Goal: Check status: Check status

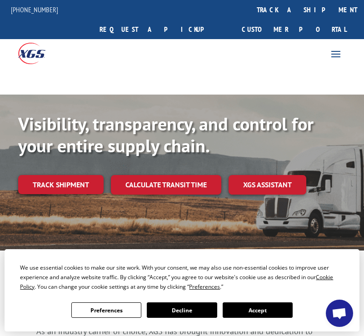
click at [337, 46] on span at bounding box center [335, 53] width 15 height 15
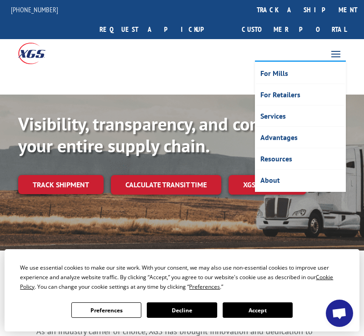
click at [196, 67] on div at bounding box center [182, 81] width 364 height 28
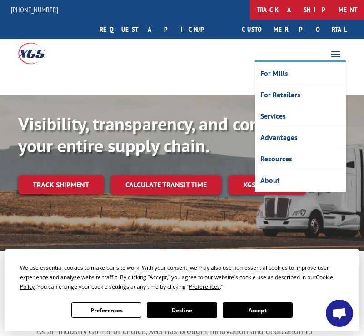
click at [250, 10] on link "track a shipment" at bounding box center [307, 10] width 114 height 20
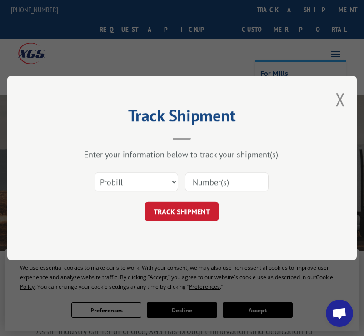
click at [223, 180] on input at bounding box center [227, 181] width 84 height 19
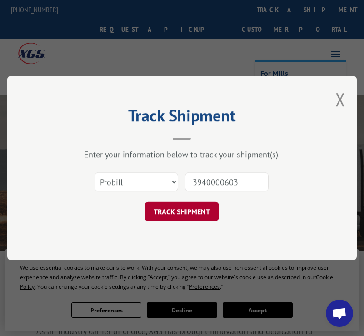
type input "3940000603"
click at [188, 207] on button "TRACK SHIPMENT" at bounding box center [181, 211] width 74 height 19
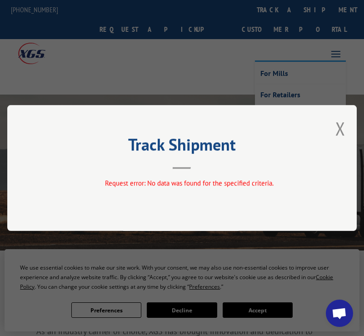
click at [354, 121] on div "Track Shipment Request error: No data was found for the specified criteria." at bounding box center [181, 168] width 349 height 126
click at [345, 124] on button "Close modal" at bounding box center [340, 128] width 10 height 24
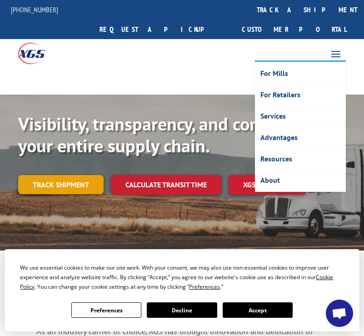
click at [43, 175] on link "Track shipment" at bounding box center [60, 184] width 85 height 19
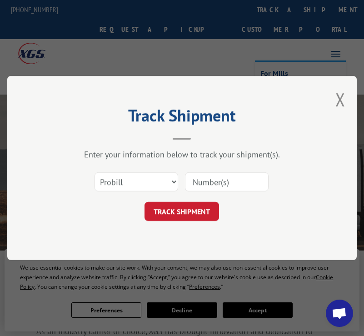
click at [220, 173] on input at bounding box center [227, 181] width 84 height 19
click at [243, 180] on input at bounding box center [227, 181] width 84 height 19
paste input "394000603"
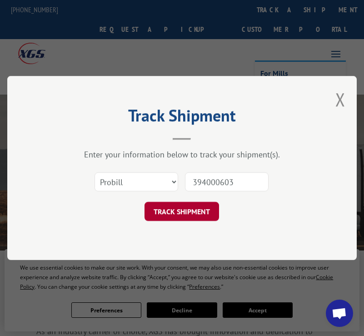
type input "394000603"
click at [201, 208] on button "TRACK SHIPMENT" at bounding box center [181, 211] width 74 height 19
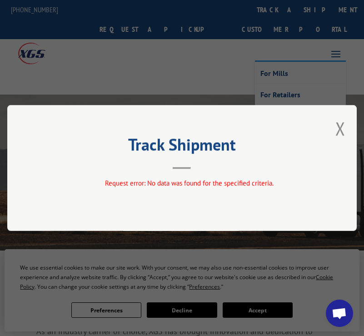
click at [341, 126] on button "Close modal" at bounding box center [340, 128] width 10 height 24
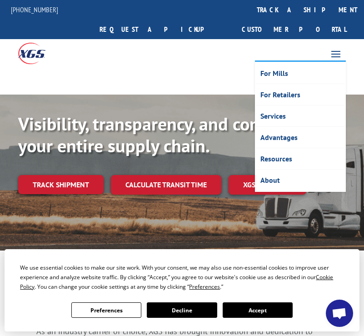
drag, startPoint x: 168, startPoint y: 30, endPoint x: 185, endPoint y: 25, distance: 17.8
click at [169, 39] on div at bounding box center [91, 52] width 182 height 27
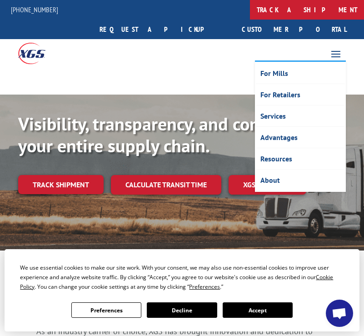
click at [250, 10] on link "track a shipment" at bounding box center [307, 10] width 114 height 20
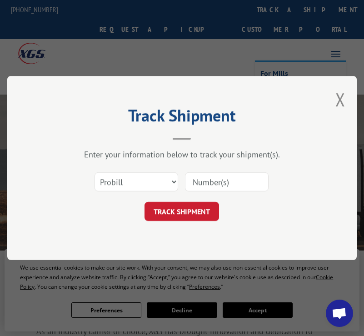
click at [206, 178] on input at bounding box center [227, 181] width 84 height 19
click at [217, 183] on input at bounding box center [227, 181] width 84 height 19
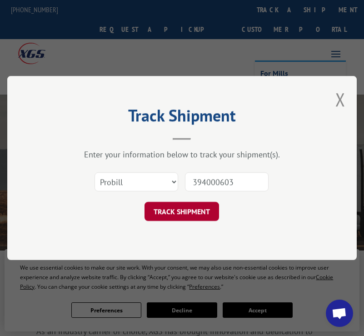
type input "394000603"
click at [198, 219] on button "TRACK SHIPMENT" at bounding box center [181, 211] width 74 height 19
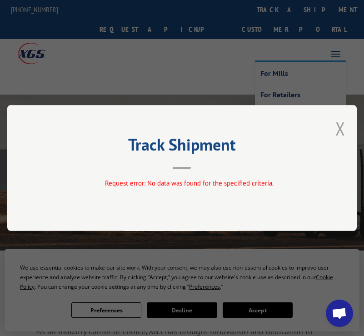
click at [345, 128] on button "Close modal" at bounding box center [340, 128] width 10 height 24
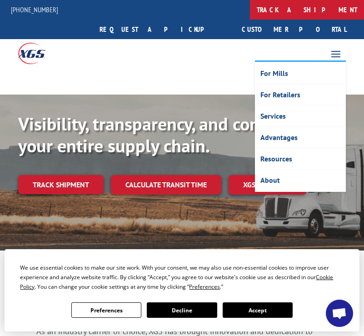
click at [250, 9] on link "track a shipment" at bounding box center [307, 10] width 114 height 20
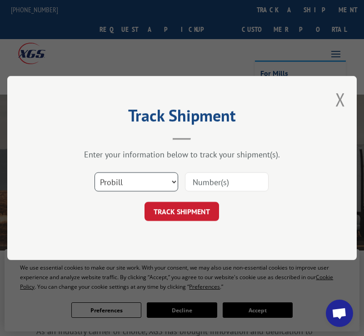
click at [176, 179] on select "Select category... Probill BOL PO" at bounding box center [136, 181] width 84 height 19
select select "bol"
click at [94, 172] on select "Select category... Probill BOL PO" at bounding box center [136, 181] width 84 height 19
click at [218, 186] on input at bounding box center [227, 181] width 84 height 19
paste input "394000603"
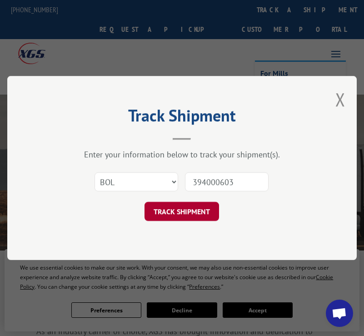
type input "394000603"
click at [178, 205] on button "TRACK SHIPMENT" at bounding box center [181, 211] width 74 height 19
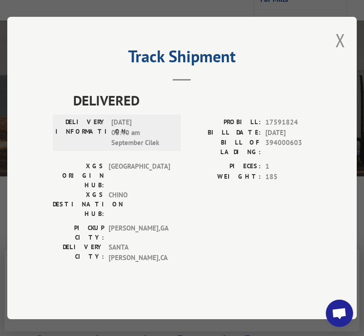
scroll to position [80, 0]
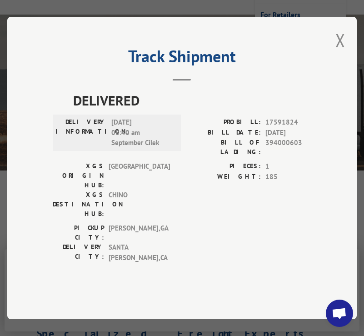
click at [163, 161] on div "DELIVERY INFORMATION: [DATE] 08:40 am September Cilek" at bounding box center [117, 139] width 128 height 44
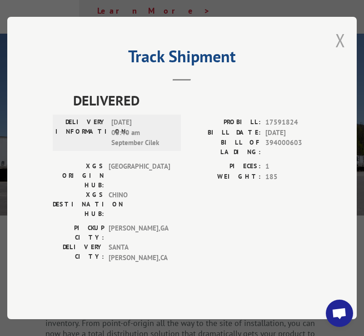
scroll to position [1248, 0]
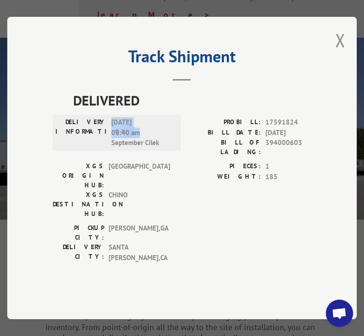
drag, startPoint x: 117, startPoint y: 155, endPoint x: 149, endPoint y: 157, distance: 32.8
click at [148, 148] on div "DELIVERY INFORMATION: [DATE] 08:40 am September Cilek" at bounding box center [116, 132] width 123 height 31
click at [150, 148] on span "[DATE] 08:40 am September Cilek" at bounding box center [141, 132] width 61 height 31
drag, startPoint x: 160, startPoint y: 160, endPoint x: 103, endPoint y: 160, distance: 56.8
click at [103, 148] on div "DELIVERY INFORMATION: [DATE] 08:40 am September Cilek" at bounding box center [116, 132] width 123 height 31
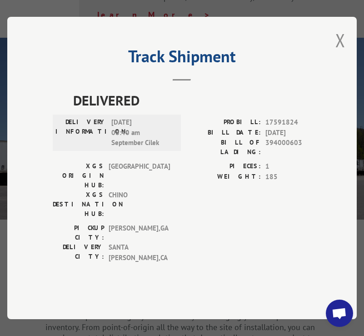
click at [167, 148] on span "[DATE] 08:40 am September Cilek" at bounding box center [141, 132] width 61 height 31
drag, startPoint x: 135, startPoint y: 153, endPoint x: 109, endPoint y: 141, distance: 29.5
click at [111, 141] on span "[DATE] 08:40 am September Cilek" at bounding box center [141, 132] width 61 height 31
click at [174, 110] on span "DELIVERED" at bounding box center [199, 100] width 252 height 20
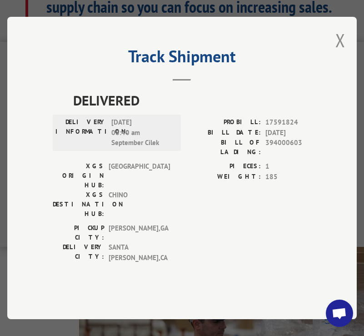
scroll to position [675, 0]
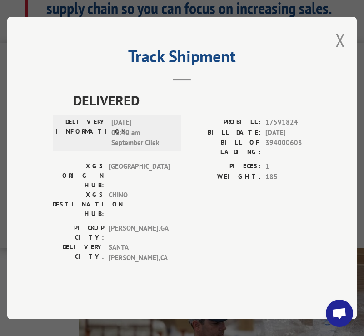
click at [340, 52] on button "Close modal" at bounding box center [340, 40] width 10 height 24
